Goal: Task Accomplishment & Management: Manage account settings

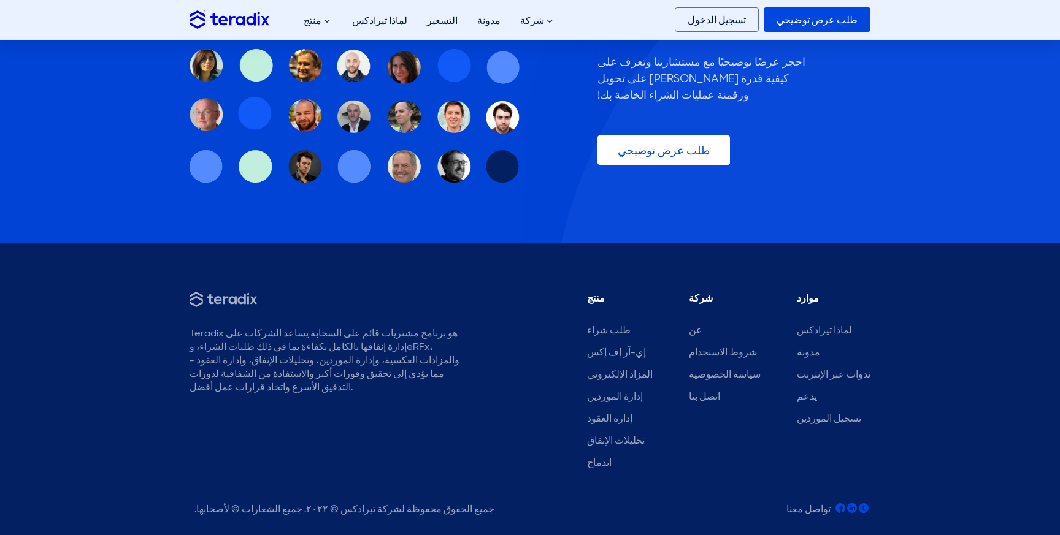
scroll to position [3733, 0]
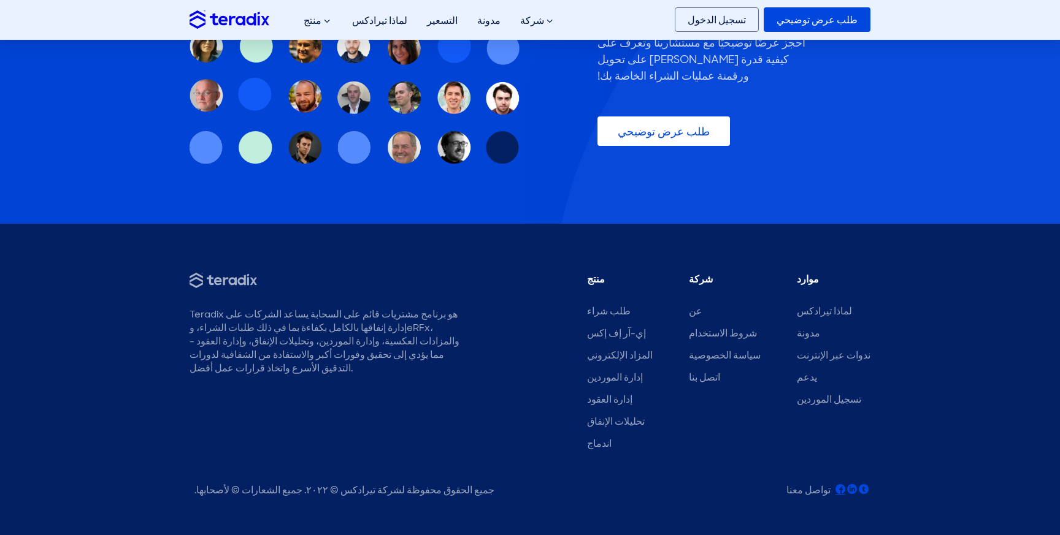
click at [841, 484] on icon at bounding box center [840, 489] width 10 height 10
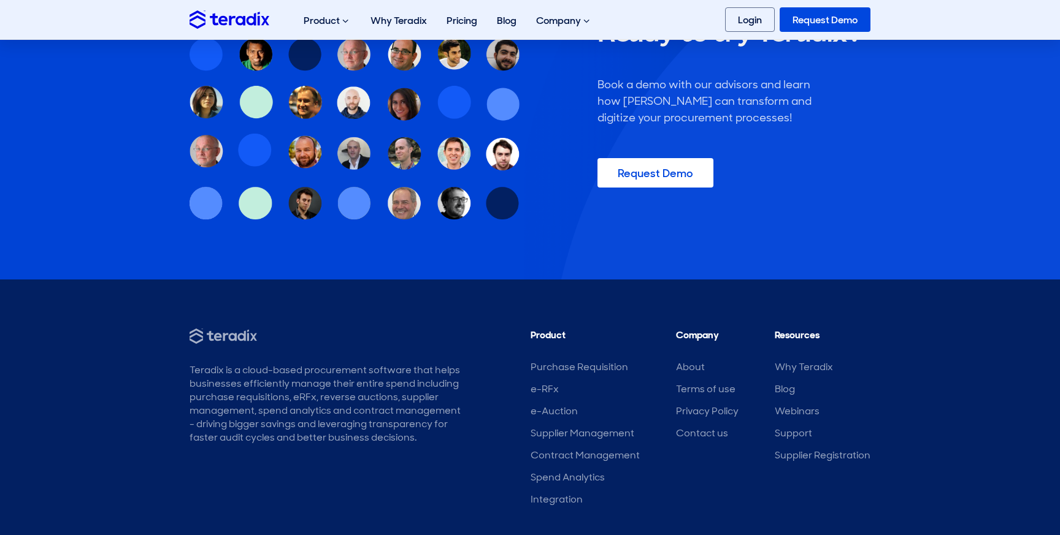
scroll to position [3804, 0]
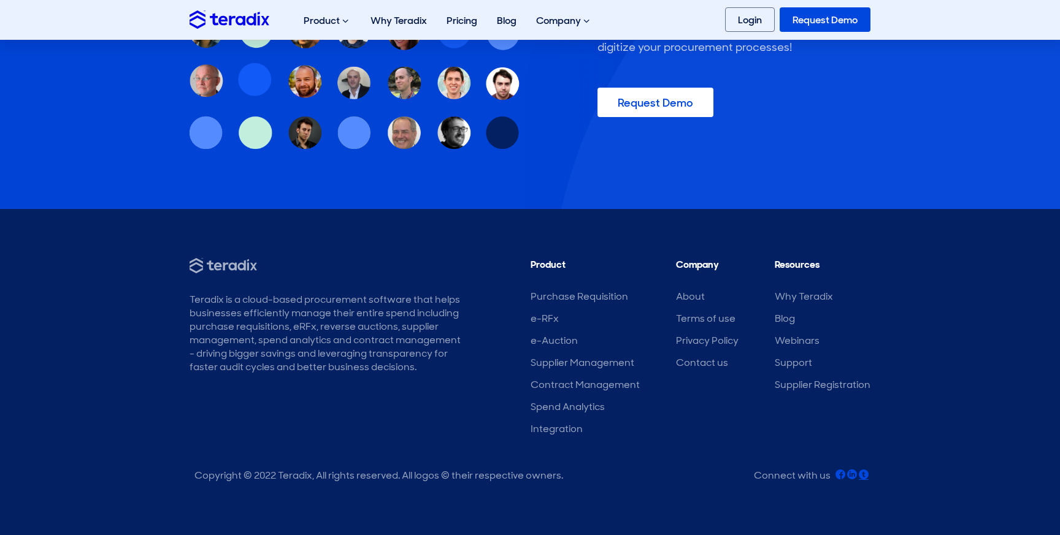
click at [867, 479] on link at bounding box center [863, 475] width 10 height 13
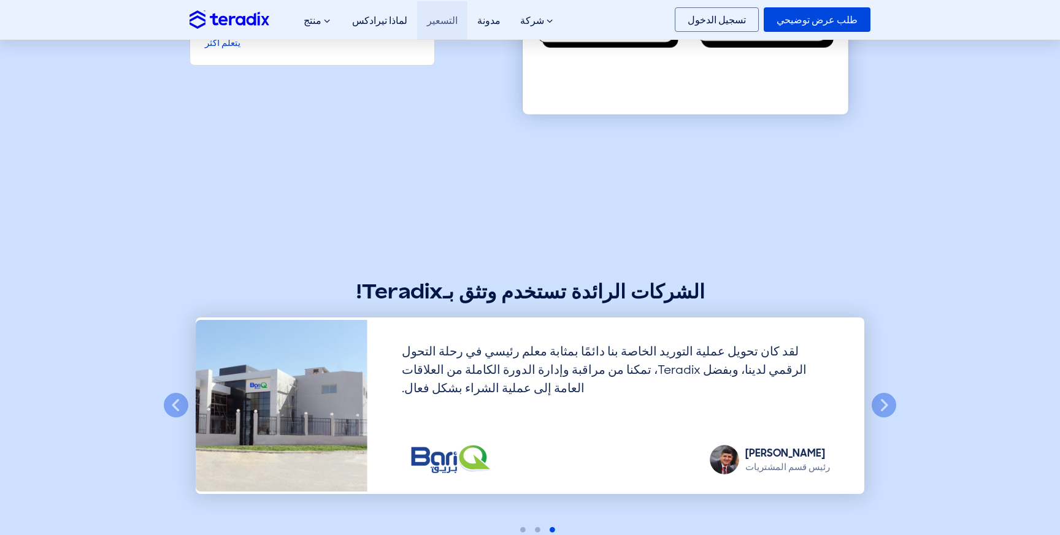
scroll to position [2988, 0]
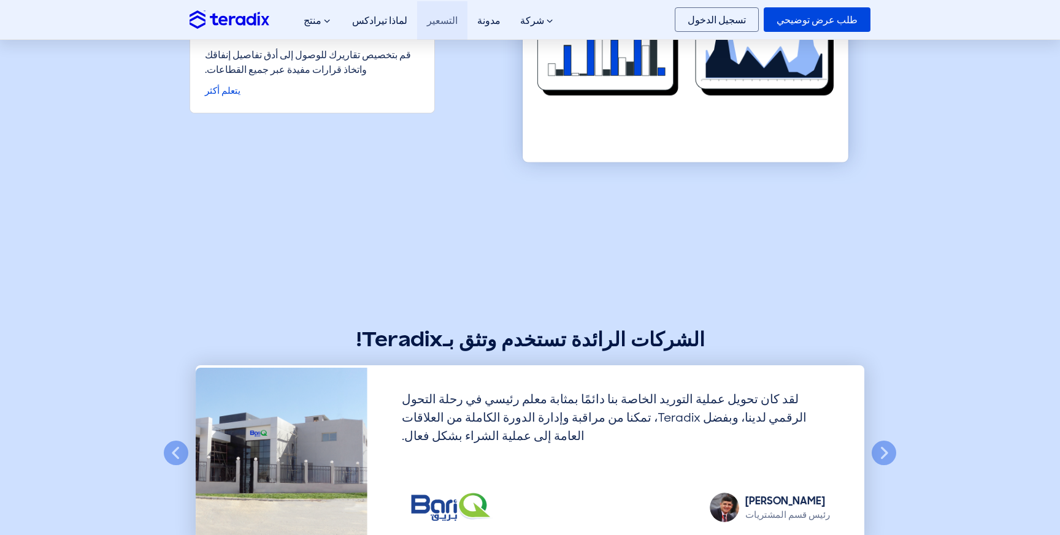
click at [427, 26] on font "التسعير" at bounding box center [442, 20] width 31 height 13
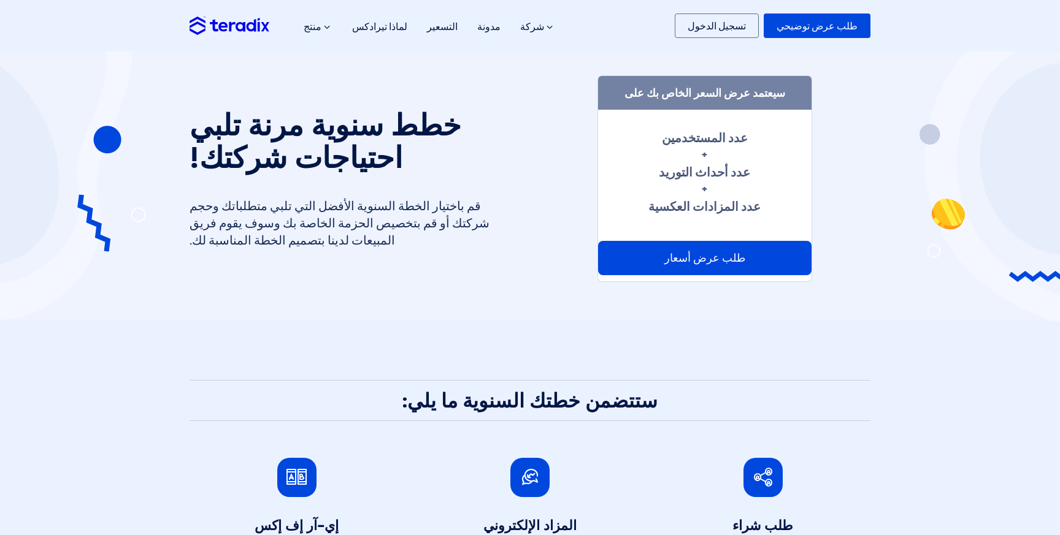
scroll to position [29, 0]
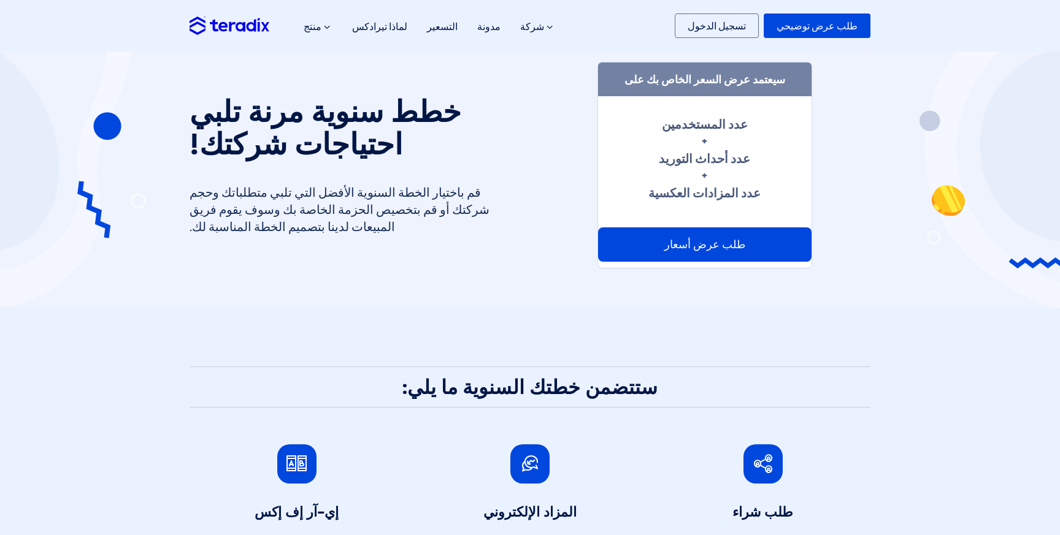
click at [654, 269] on div "سيعتمد عرض السعر الخاص بك على عدد المستخدمين + عدد أحداث التوريد + عدد المزادات…" at bounding box center [704, 165] width 215 height 207
click at [654, 262] on div "طلب عرض أسعار" at bounding box center [704, 244] width 213 height 34
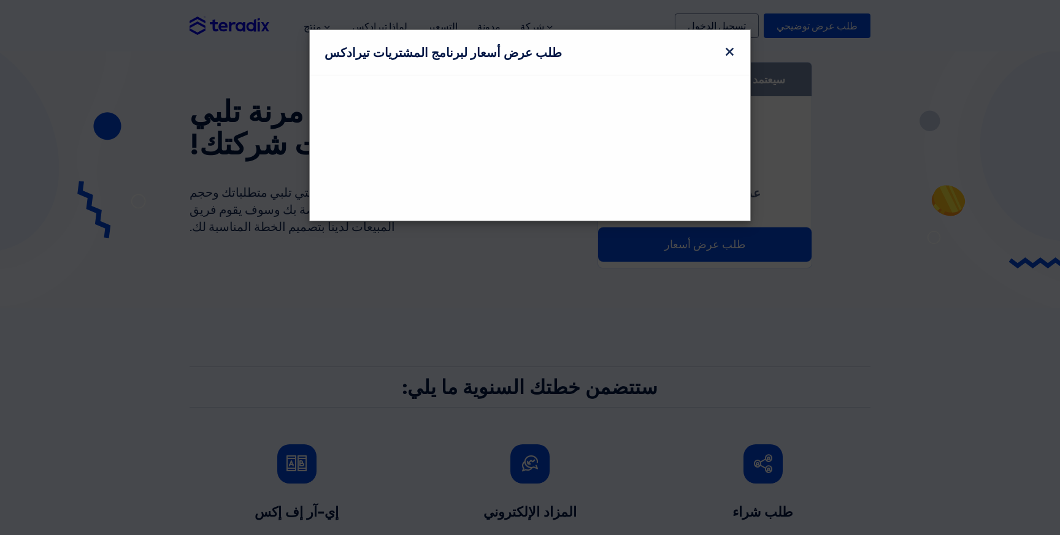
click at [730, 45] on font "×" at bounding box center [730, 52] width 12 height 32
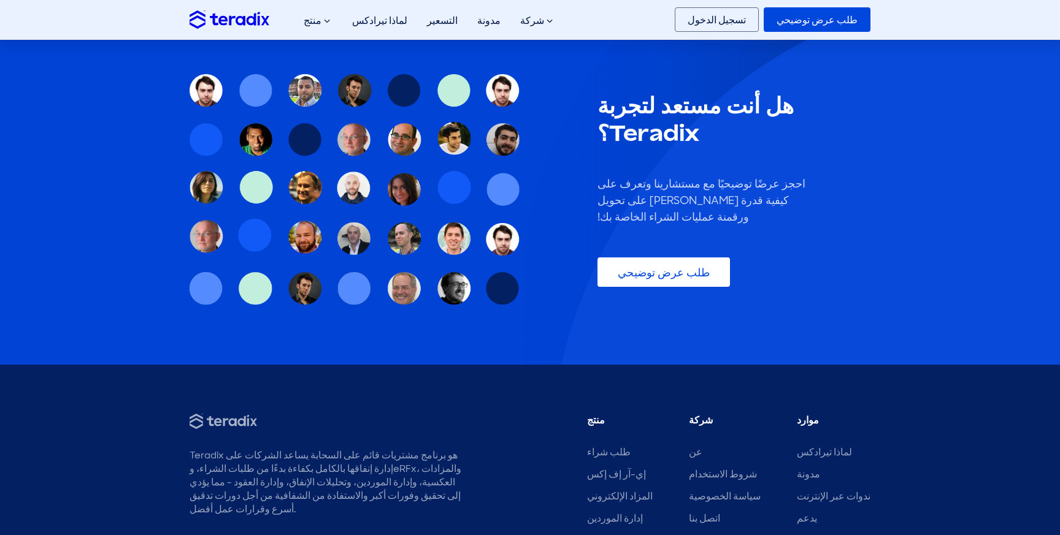
scroll to position [1255, 0]
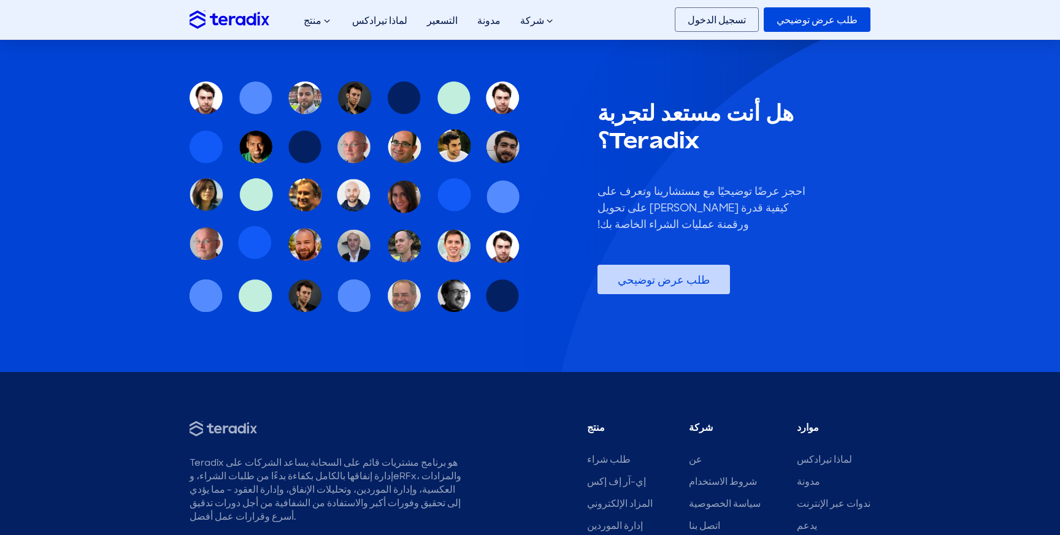
click at [697, 265] on link "طلب عرض توضيحي" at bounding box center [663, 279] width 132 height 29
click at [745, 27] on link "تسجيل الدخول" at bounding box center [717, 19] width 84 height 25
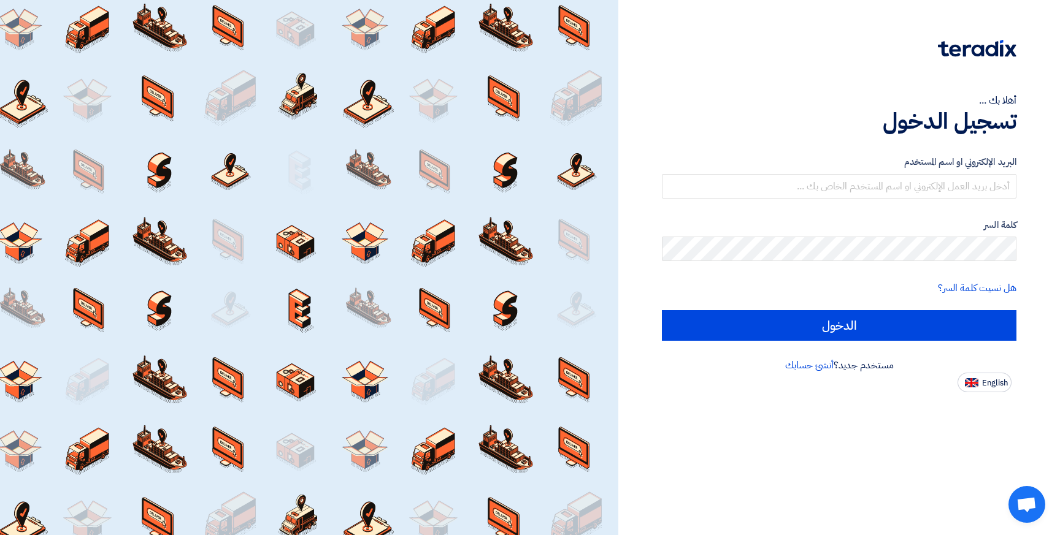
click at [738, 210] on form "البريد الإلكتروني او اسم المستخدم كلمة السر هل نسيت كلمة السر؟ الدخول" at bounding box center [839, 248] width 354 height 186
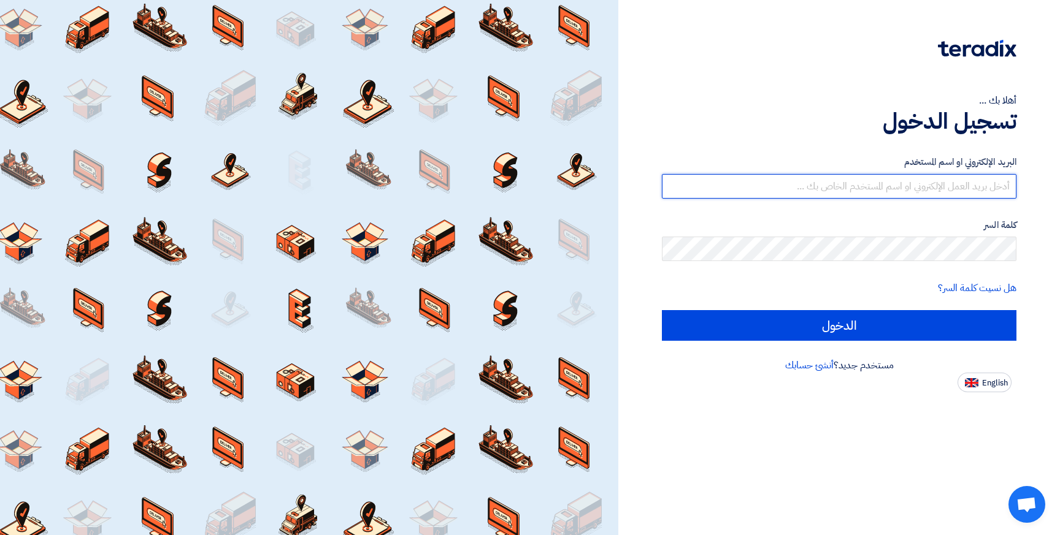
click at [731, 197] on input "text" at bounding box center [839, 186] width 354 height 25
